Goal: Task Accomplishment & Management: Use online tool/utility

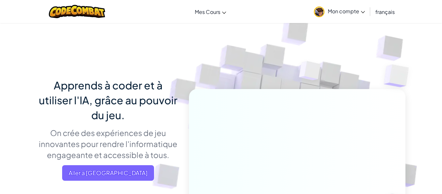
click at [351, 11] on span "Mon compte" at bounding box center [346, 11] width 37 height 7
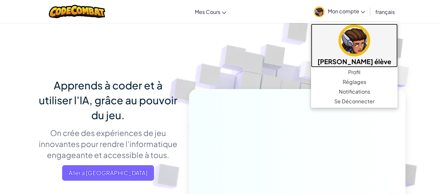
click at [350, 39] on img at bounding box center [354, 41] width 32 height 32
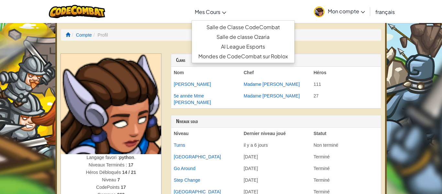
click at [204, 10] on span "Mes Cours" at bounding box center [208, 11] width 26 height 7
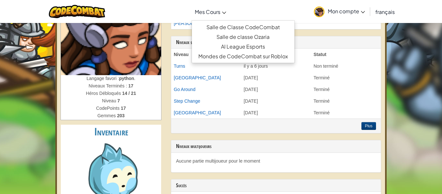
scroll to position [69, 0]
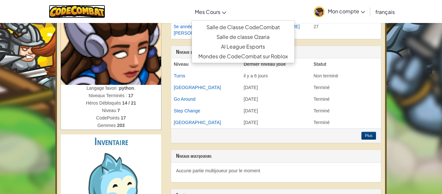
click at [88, 8] on img at bounding box center [77, 11] width 57 height 13
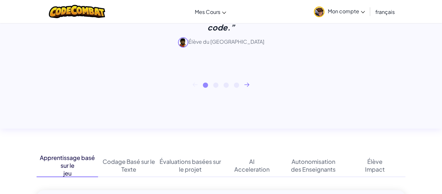
scroll to position [296, 0]
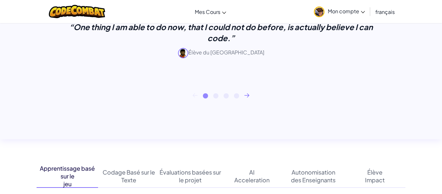
drag, startPoint x: 205, startPoint y: 100, endPoint x: 244, endPoint y: 101, distance: 38.8
click at [244, 101] on div "“One thing I am able to do now, that I could not do before, is actually believe…" at bounding box center [221, 48] width 369 height 118
click at [247, 94] on icon at bounding box center [246, 95] width 5 height 4
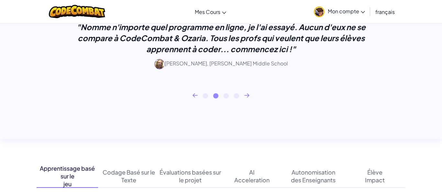
click at [247, 94] on icon at bounding box center [246, 95] width 5 height 4
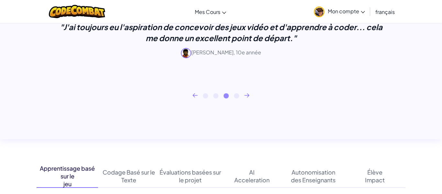
click at [247, 96] on icon at bounding box center [246, 95] width 5 height 4
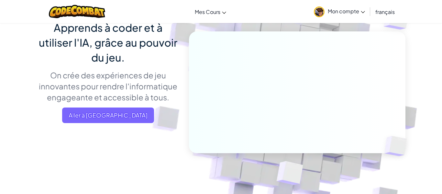
scroll to position [43, 0]
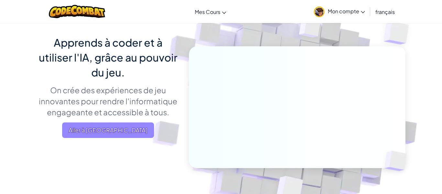
click at [133, 129] on span "Aller à Mes Cours" at bounding box center [108, 130] width 92 height 16
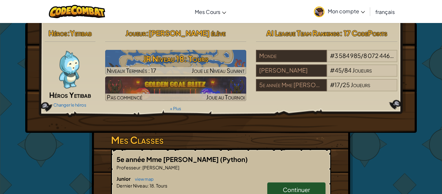
click at [74, 76] on img at bounding box center [68, 69] width 39 height 39
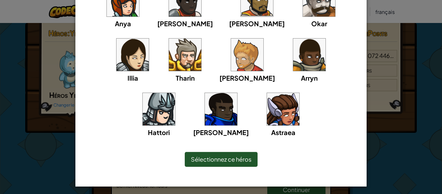
scroll to position [95, 0]
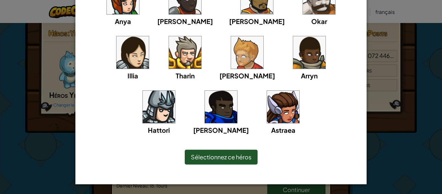
click at [267, 111] on img at bounding box center [283, 107] width 32 height 32
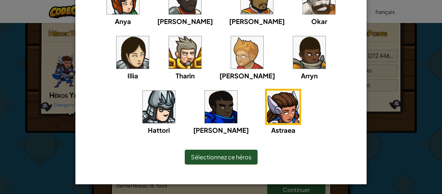
drag, startPoint x: 225, startPoint y: 153, endPoint x: 225, endPoint y: 149, distance: 3.6
click at [225, 151] on div "Sélectionnez ce héros" at bounding box center [221, 156] width 73 height 15
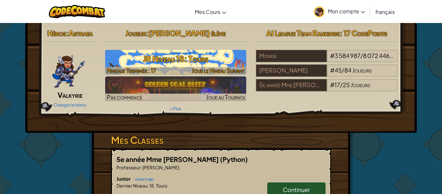
click at [151, 59] on h3 "JR Niveau 18: Tours" at bounding box center [175, 58] width 141 height 15
select select "fr"
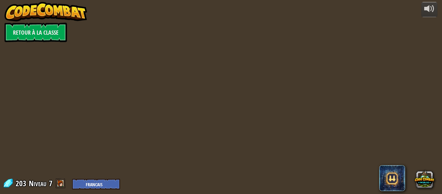
select select "fr"
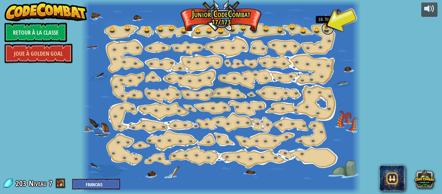
click at [329, 26] on link at bounding box center [327, 28] width 13 height 13
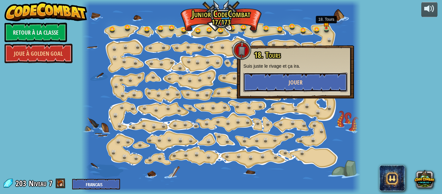
click at [303, 84] on button "Jouer" at bounding box center [295, 81] width 104 height 19
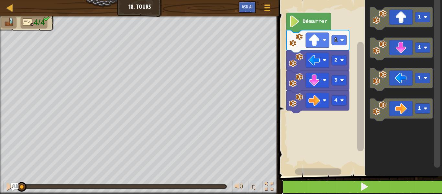
click at [378, 183] on button at bounding box center [363, 186] width 165 height 15
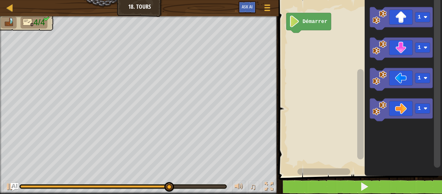
click at [308, 91] on rect "Espace de travail de Blocky" at bounding box center [358, 86] width 165 height 179
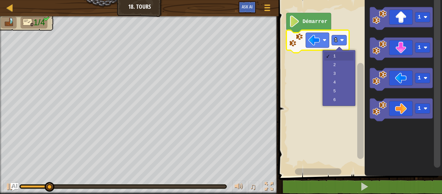
click at [339, 77] on rect "Espace de travail de Blocky" at bounding box center [358, 86] width 165 height 179
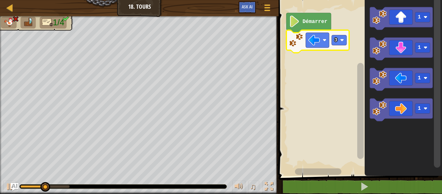
click at [335, 43] on rect "Espace de travail de Blocky" at bounding box center [338, 40] width 15 height 10
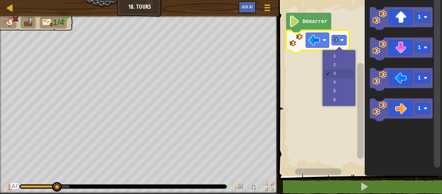
click at [344, 66] on rect "Espace de travail de Blocky" at bounding box center [358, 86] width 165 height 179
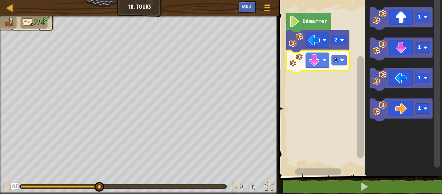
click at [0, 0] on div at bounding box center [0, 0] width 0 height 0
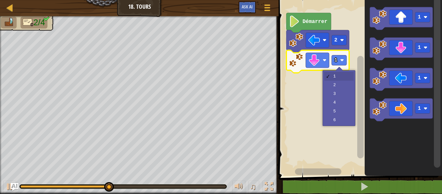
click at [339, 89] on rect "Espace de travail de Blocky" at bounding box center [358, 86] width 165 height 179
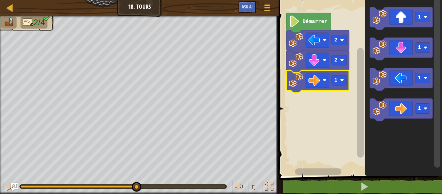
click at [343, 78] on rect "Espace de travail de Blocky" at bounding box center [338, 80] width 15 height 10
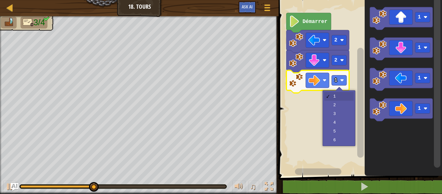
click at [346, 115] on rect "Espace de travail de Blocky" at bounding box center [358, 86] width 165 height 179
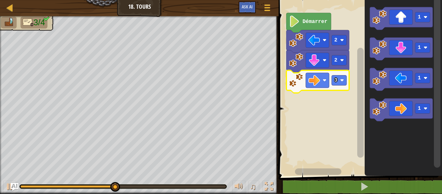
click at [339, 87] on icon "Espace de travail de Blocky" at bounding box center [317, 81] width 63 height 23
click at [335, 87] on icon "Espace de travail de Blocky" at bounding box center [317, 81] width 63 height 23
click at [340, 81] on image "Espace de travail de Blocky" at bounding box center [342, 80] width 4 height 4
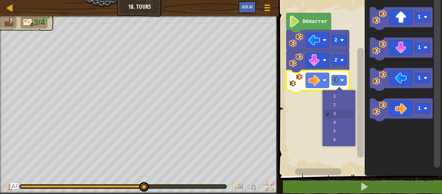
click at [344, 123] on rect "Espace de travail de Blocky" at bounding box center [358, 86] width 165 height 179
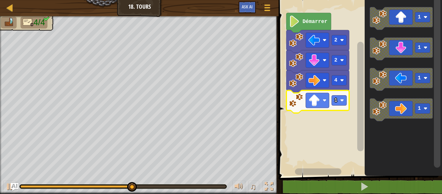
click at [341, 101] on image "Espace de travail de Blocky" at bounding box center [342, 100] width 4 height 4
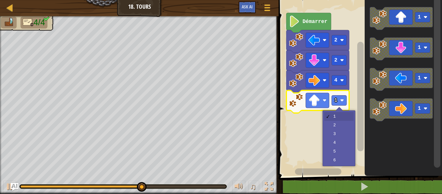
click at [338, 129] on rect "Espace de travail de Blocky" at bounding box center [358, 86] width 165 height 179
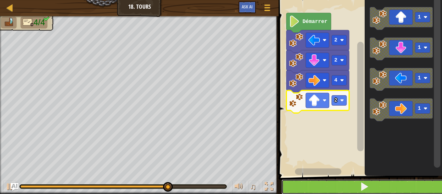
click at [376, 184] on button at bounding box center [363, 186] width 165 height 15
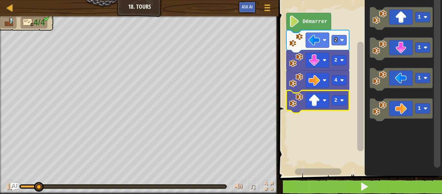
click at [0, 0] on div at bounding box center [0, 0] width 0 height 0
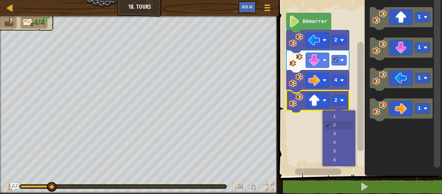
click at [343, 139] on rect "Espace de travail de Blocky" at bounding box center [358, 86] width 165 height 179
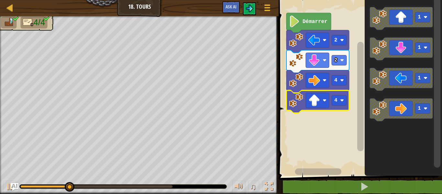
click at [0, 0] on div at bounding box center [0, 0] width 0 height 0
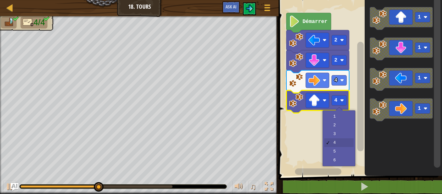
click at [345, 136] on rect "Espace de travail de Blocky" at bounding box center [358, 86] width 165 height 179
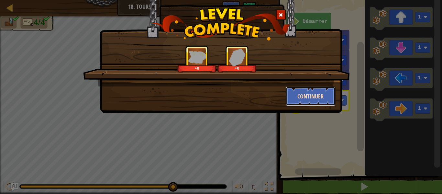
click at [316, 94] on button "Continuer" at bounding box center [311, 95] width 50 height 19
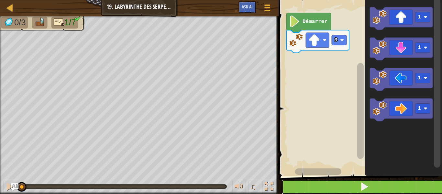
click at [366, 183] on span at bounding box center [364, 186] width 9 height 9
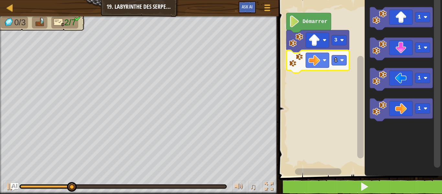
click at [343, 60] on image "Espace de travail de Blocky" at bounding box center [342, 60] width 4 height 4
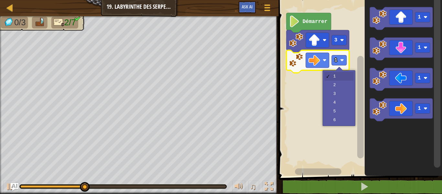
click at [345, 87] on rect "Espace de travail de Blocky" at bounding box center [358, 86] width 165 height 179
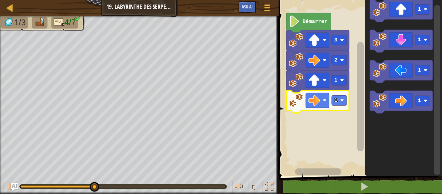
click at [0, 0] on div at bounding box center [0, 0] width 0 height 0
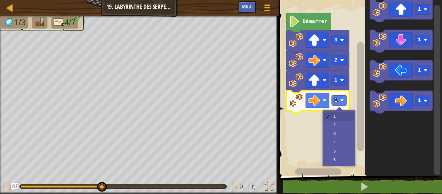
click at [344, 124] on rect "Espace de travail de Blocky" at bounding box center [358, 86] width 165 height 179
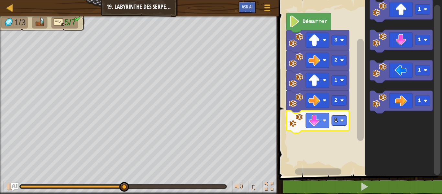
click at [341, 120] on image "Espace de travail de Blocky" at bounding box center [342, 120] width 4 height 4
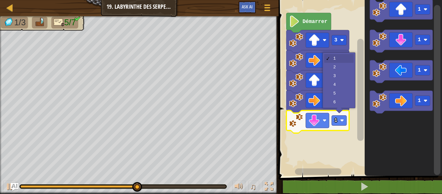
click at [340, 68] on icon "Espace de travail de Blocky" at bounding box center [317, 61] width 63 height 23
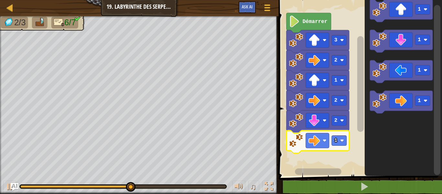
click at [0, 0] on div at bounding box center [0, 0] width 0 height 0
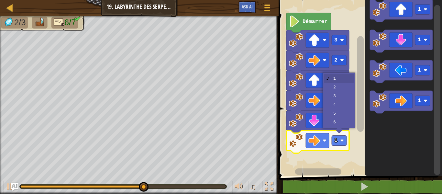
click at [339, 86] on icon "Espace de travail de Blocky" at bounding box center [317, 81] width 63 height 23
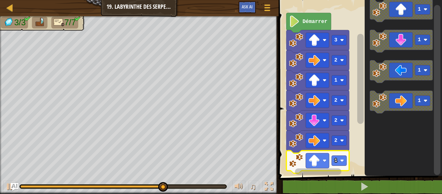
click at [339, 159] on rect "Espace de travail de Blocky" at bounding box center [338, 161] width 15 height 10
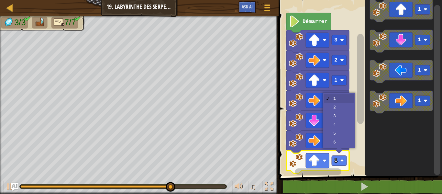
click at [341, 107] on icon "Espace de travail de Blocky" at bounding box center [317, 101] width 63 height 23
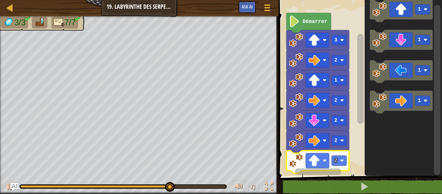
click at [338, 161] on rect "Espace de travail de Blocky" at bounding box center [338, 161] width 15 height 10
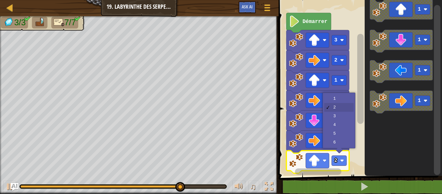
click at [341, 115] on icon "Espace de travail de Blocky" at bounding box center [317, 121] width 63 height 23
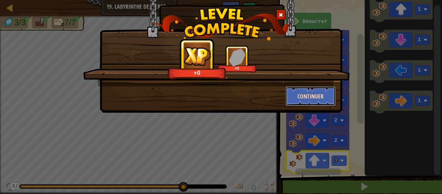
click at [319, 99] on button "Continuer" at bounding box center [311, 95] width 50 height 19
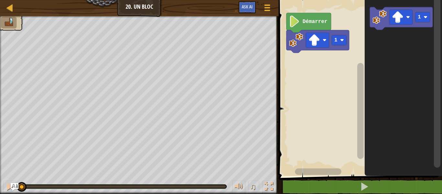
click at [0, 0] on div at bounding box center [0, 0] width 0 height 0
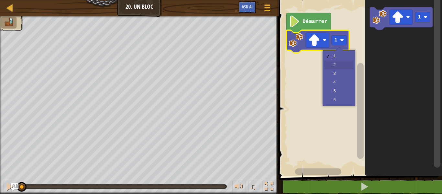
click at [343, 66] on rect "Espace de travail de Blocky" at bounding box center [358, 86] width 165 height 179
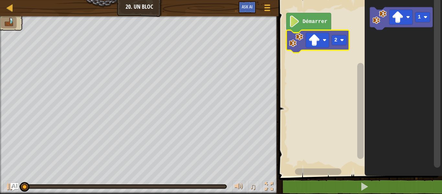
click at [341, 46] on icon "Espace de travail de Blocky" at bounding box center [317, 41] width 63 height 23
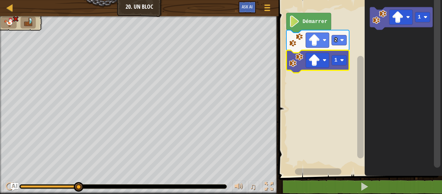
click at [27, 24] on img at bounding box center [28, 22] width 11 height 9
click at [8, 24] on img at bounding box center [9, 22] width 11 height 9
click at [320, 66] on rect "Espace de travail de Blocky" at bounding box center [317, 60] width 23 height 15
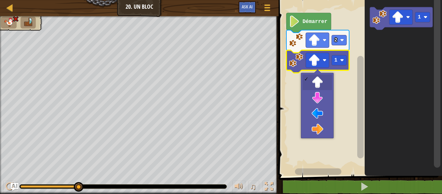
click at [316, 118] on rect "Espace de travail de Blocky" at bounding box center [358, 86] width 165 height 179
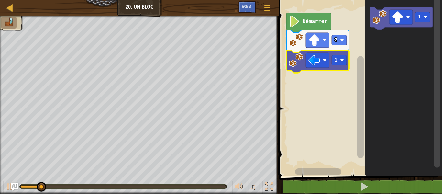
click at [342, 60] on image "Espace de travail de Blocky" at bounding box center [342, 60] width 4 height 4
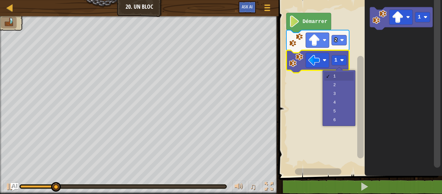
click at [339, 90] on rect "Espace de travail de Blocky" at bounding box center [358, 86] width 165 height 179
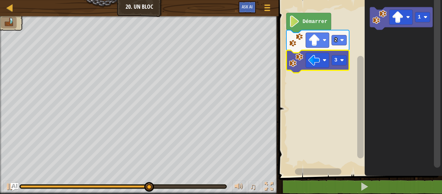
click at [405, 16] on rect "Espace de travail de Blocky" at bounding box center [400, 17] width 23 height 15
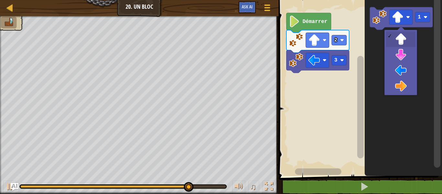
click at [396, 56] on icon "Espace de travail de Blocky" at bounding box center [402, 86] width 77 height 179
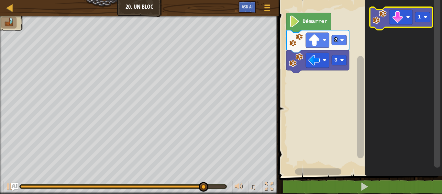
click at [426, 20] on rect "Espace de travail de Blocky" at bounding box center [422, 17] width 15 height 10
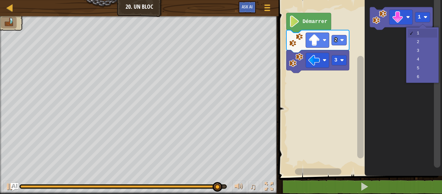
click at [427, 54] on icon "Espace de travail de Blocky" at bounding box center [402, 86] width 77 height 179
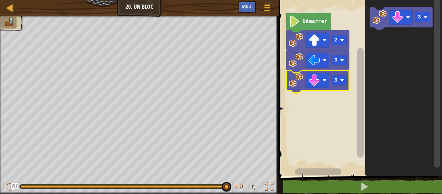
click at [397, 18] on image "Espace de travail de Blocky" at bounding box center [398, 17] width 12 height 12
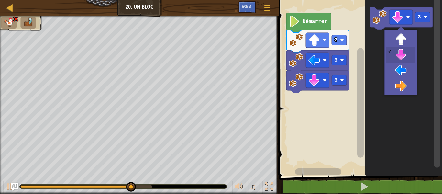
click at [341, 79] on image "Espace de travail de Blocky" at bounding box center [342, 80] width 4 height 4
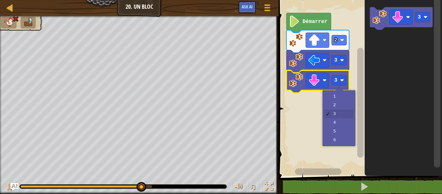
click at [340, 108] on rect "Espace de travail de Blocky" at bounding box center [358, 86] width 165 height 179
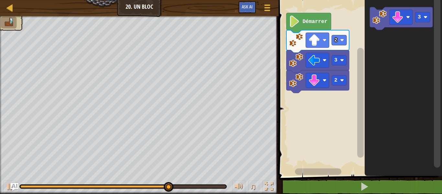
click at [405, 22] on rect "Espace de travail de Blocky" at bounding box center [400, 17] width 23 height 15
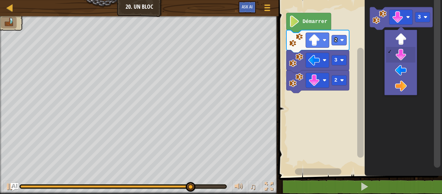
click at [404, 88] on icon "Espace de travail de Blocky" at bounding box center [402, 86] width 77 height 179
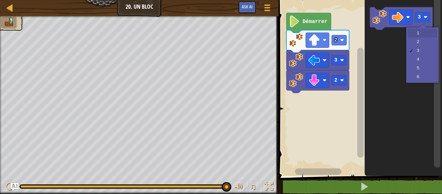
click at [421, 35] on icon "Espace de travail de Blocky" at bounding box center [402, 86] width 77 height 179
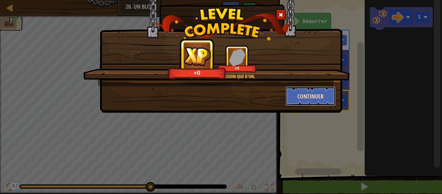
click at [312, 98] on button "Continuer" at bounding box center [311, 95] width 50 height 19
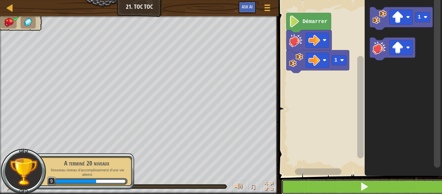
click at [363, 183] on span at bounding box center [364, 186] width 9 height 9
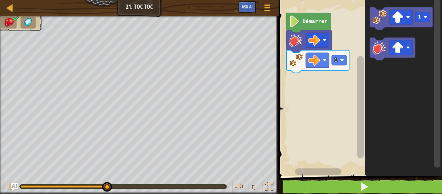
click at [342, 60] on image "Espace de travail de Blocky" at bounding box center [342, 60] width 4 height 4
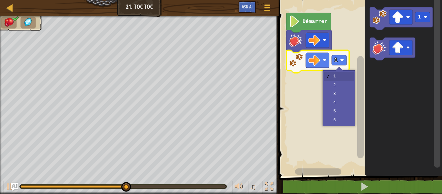
click at [343, 89] on rect "Espace de travail de Blocky" at bounding box center [358, 86] width 165 height 179
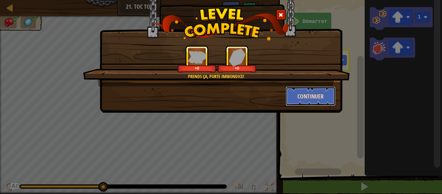
click at [323, 99] on button "Continuer" at bounding box center [311, 95] width 50 height 19
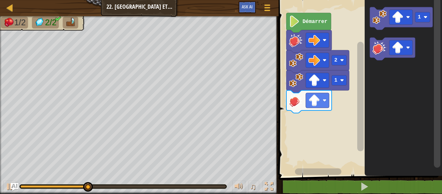
click at [324, 105] on rect "Espace de travail de Blocky" at bounding box center [317, 100] width 23 height 15
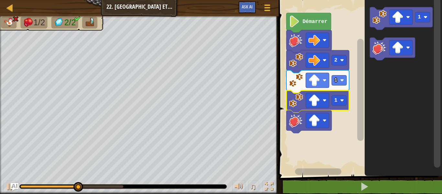
click at [0, 0] on div at bounding box center [0, 0] width 0 height 0
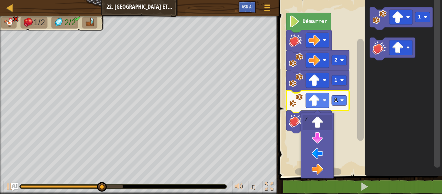
click at [326, 157] on rect "Espace de travail de Blocky" at bounding box center [358, 86] width 165 height 179
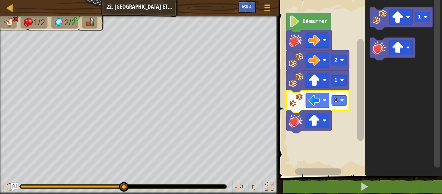
click at [319, 102] on image "Espace de travail de Blocky" at bounding box center [314, 100] width 12 height 12
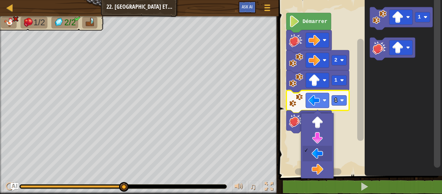
click at [321, 168] on rect "Espace de travail de Blocky" at bounding box center [318, 171] width 47 height 6
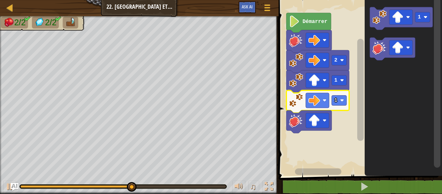
click at [292, 126] on image "Espace de travail de Blocky" at bounding box center [296, 120] width 14 height 14
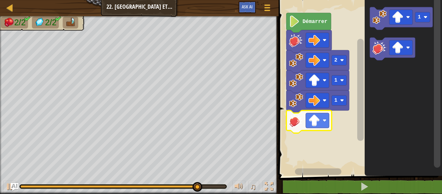
click at [394, 19] on image "Espace de travail de Blocky" at bounding box center [398, 17] width 12 height 12
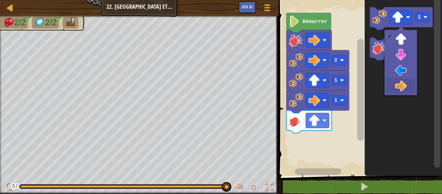
click at [396, 86] on icon "Espace de travail de Blocky" at bounding box center [402, 86] width 77 height 179
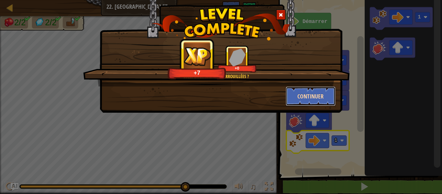
click at [310, 101] on button "Continuer" at bounding box center [311, 95] width 50 height 19
